Goal: Transaction & Acquisition: Obtain resource

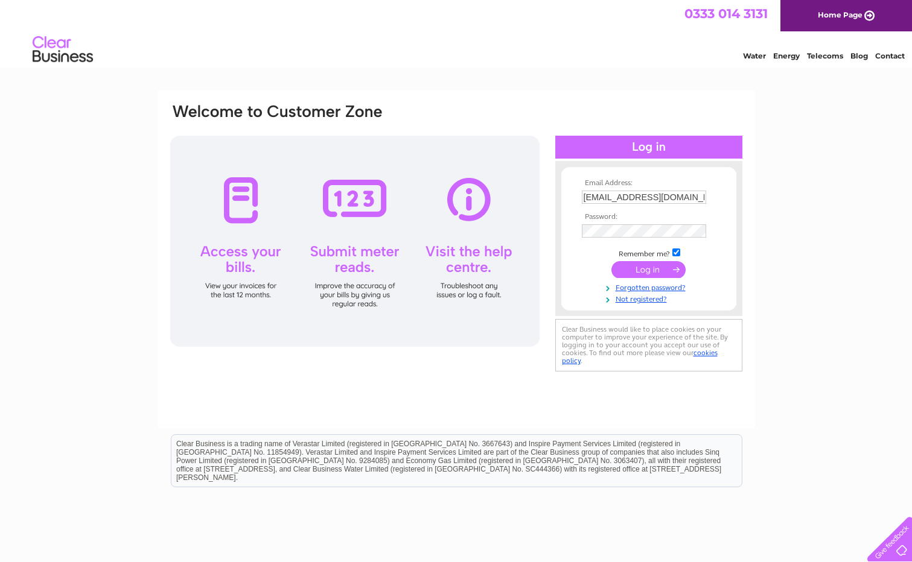
click at [693, 197] on input "office@redpathinteriors.com" at bounding box center [644, 197] width 124 height 13
type input "Ashleyw@museumsgalleriesscotland.org.uk"
click at [649, 271] on input "submit" at bounding box center [648, 269] width 74 height 17
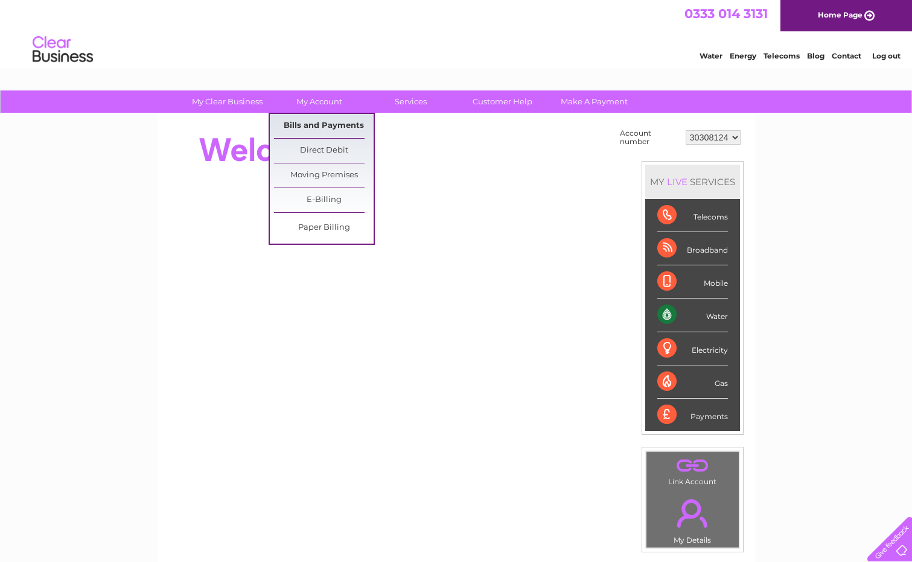
click at [301, 122] on link "Bills and Payments" at bounding box center [324, 126] width 100 height 24
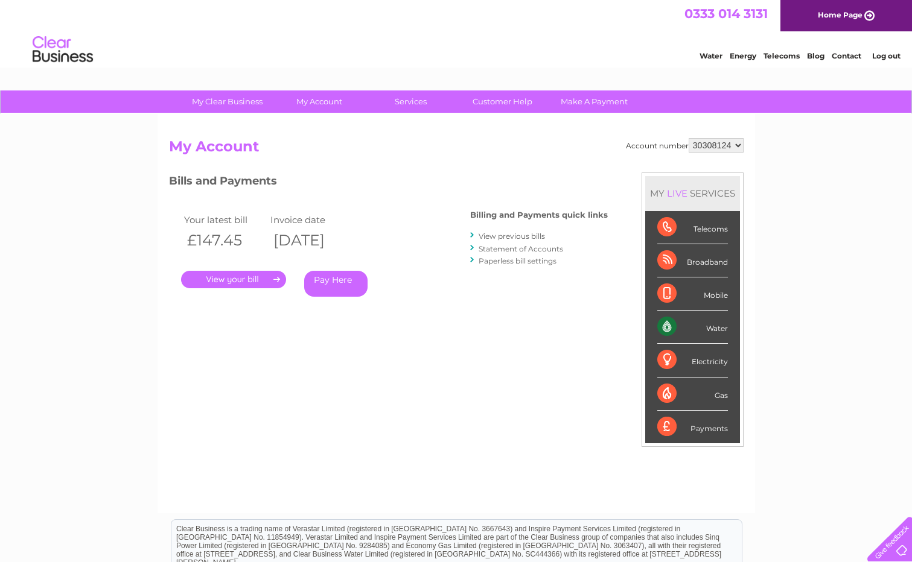
click at [240, 282] on link "." at bounding box center [233, 280] width 105 height 18
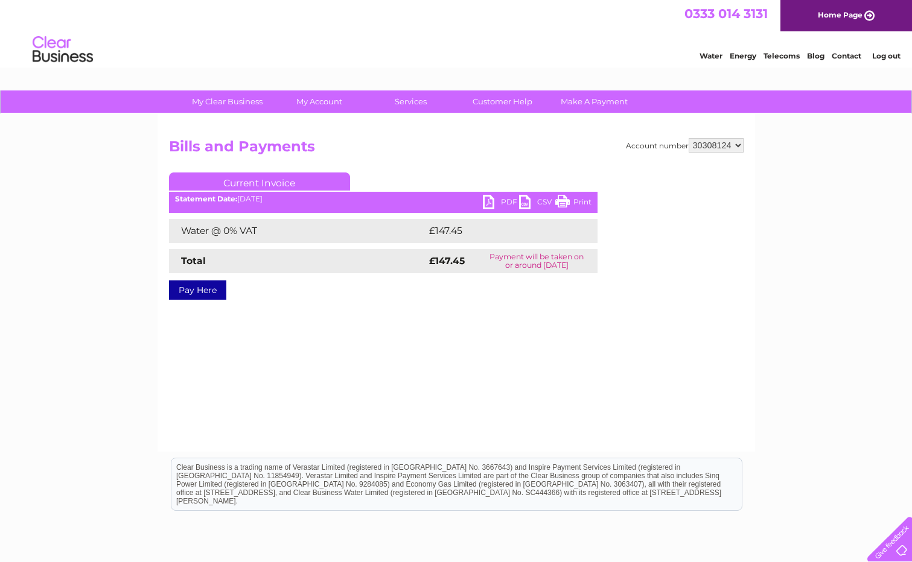
click at [493, 205] on link "PDF" at bounding box center [501, 204] width 36 height 18
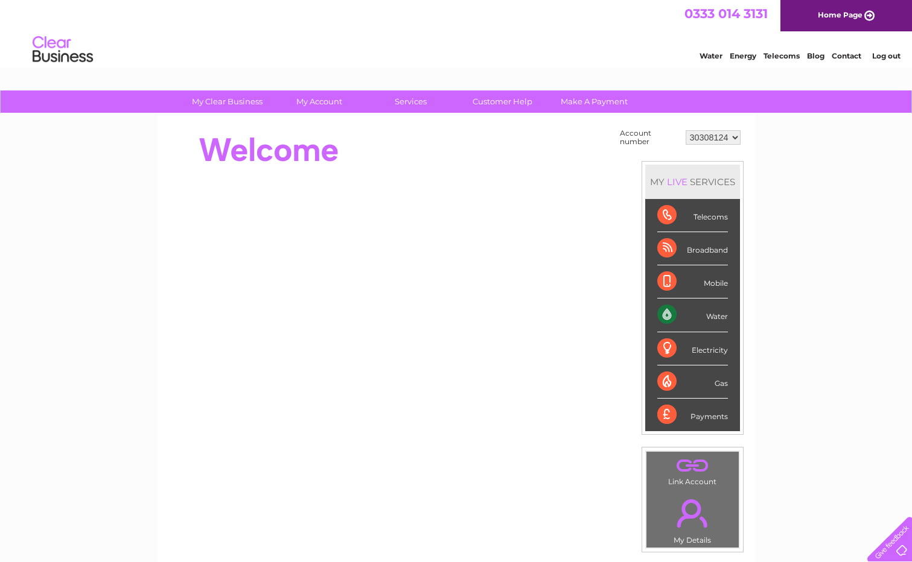
click at [888, 60] on link "Log out" at bounding box center [886, 55] width 28 height 9
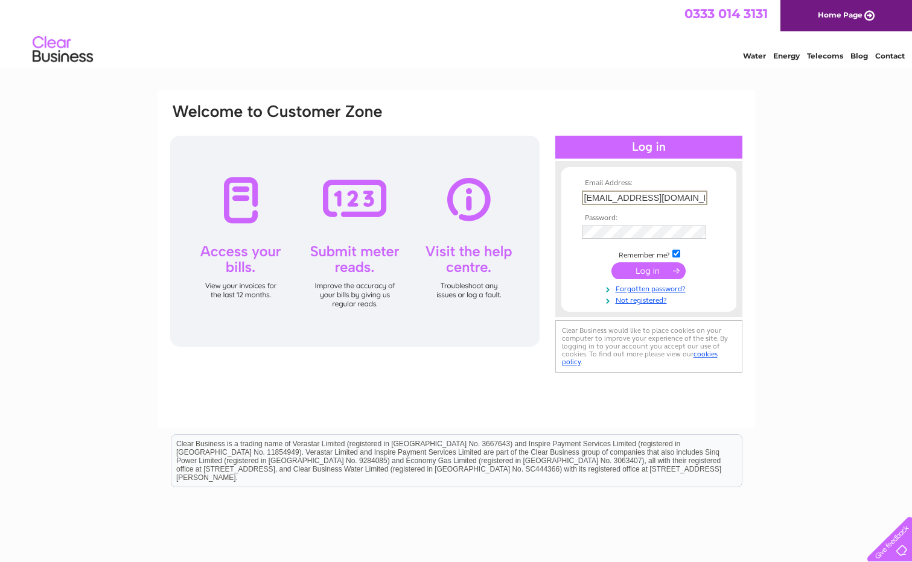
click at [582, 199] on input "Ashleyw@museumsgalleriesscotland.org.uk" at bounding box center [645, 198] width 126 height 14
type input "office@redpathinteriors.com"
click at [626, 268] on input "submit" at bounding box center [648, 269] width 74 height 17
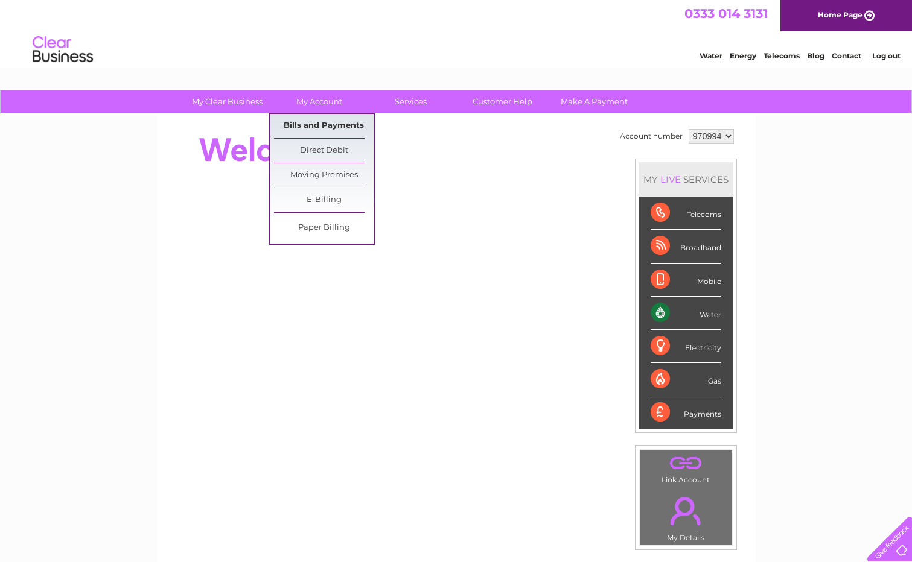
click at [322, 123] on link "Bills and Payments" at bounding box center [324, 126] width 100 height 24
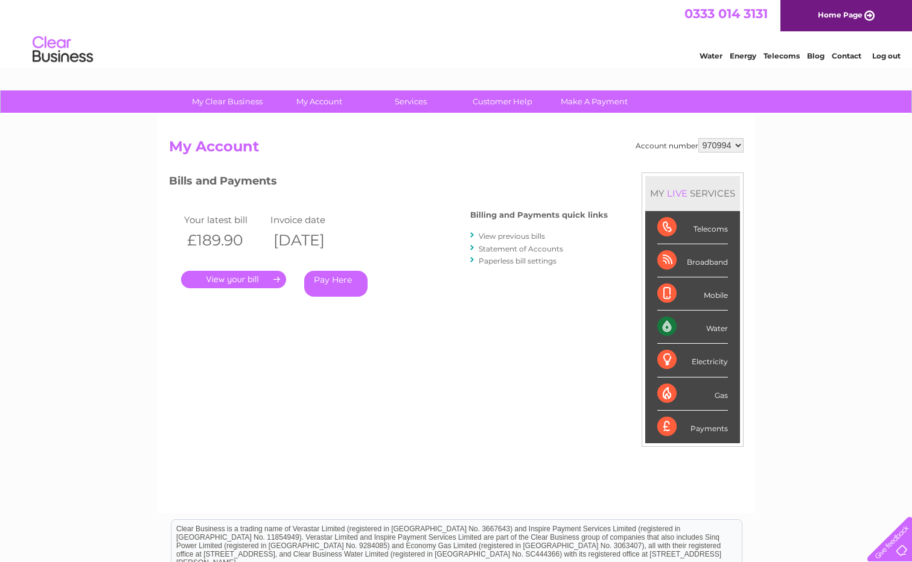
click at [252, 279] on link "." at bounding box center [233, 280] width 105 height 18
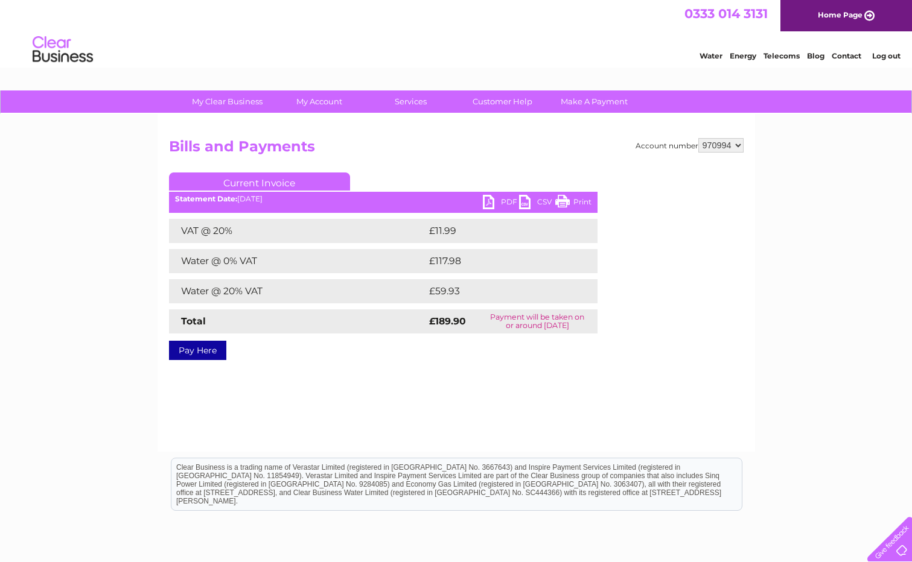
click at [495, 204] on link "PDF" at bounding box center [501, 204] width 36 height 18
